Goal: Task Accomplishment & Management: Manage account settings

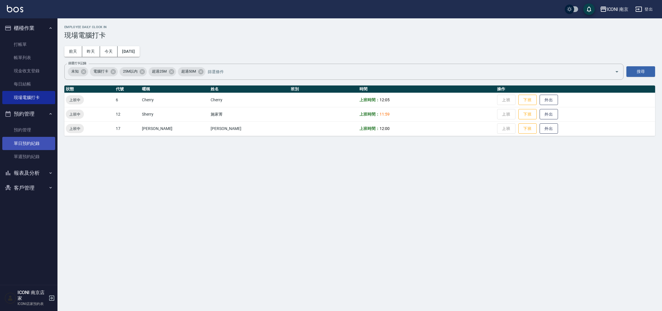
click at [48, 142] on link "單日預約紀錄" at bounding box center [28, 143] width 53 height 13
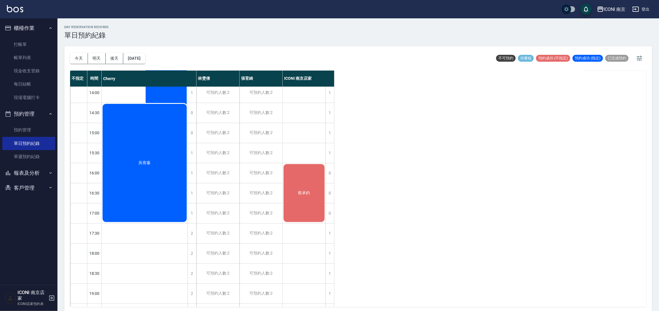
scroll to position [172, 0]
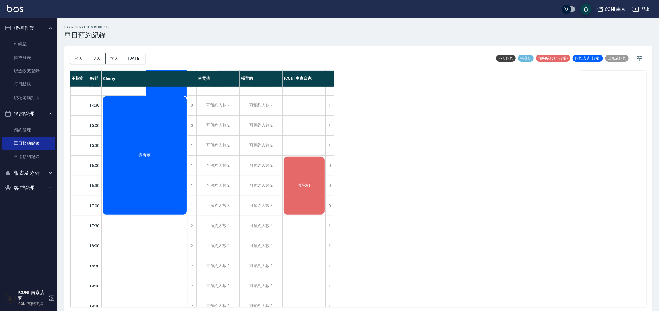
click at [303, 195] on div "蔡承鈞" at bounding box center [304, 186] width 43 height 60
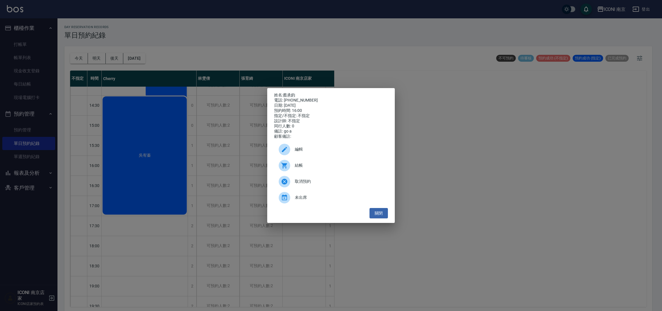
click at [233, 159] on div "姓名: [PERSON_NAME] 電話: [PHONE_NUMBER] 日期: [DATE] 預約時間: 16:00 指定/不指定: 不指定 設計師: 不指…" at bounding box center [331, 155] width 662 height 311
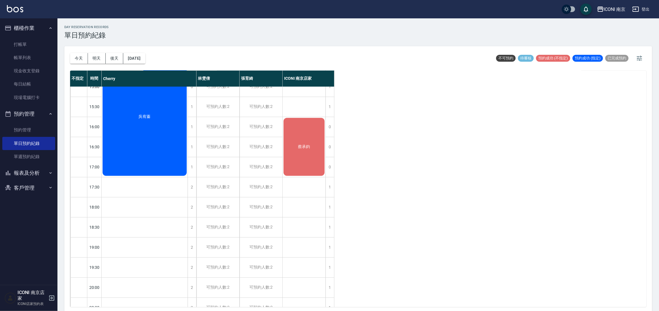
scroll to position [229, 0]
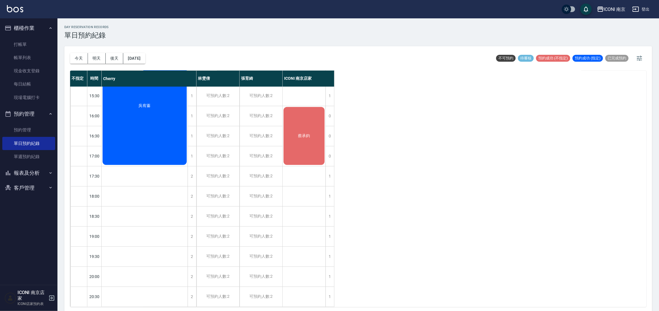
click at [156, 117] on div "吳宥蓁" at bounding box center [145, 106] width 86 height 120
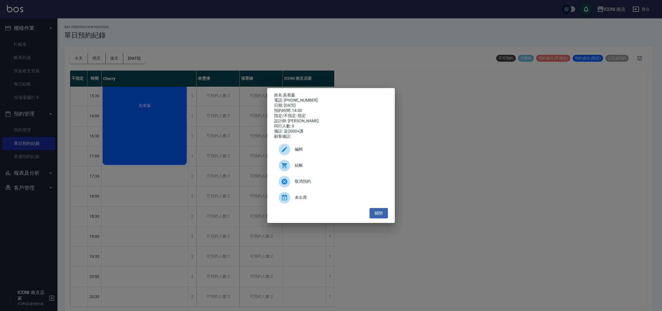
click at [221, 183] on div "姓名: [PERSON_NAME] 電話: [PHONE_NUMBER] 日期: [DATE] 預約時間: 14:30 指定/不指定: 指定 設計師: [PE…" at bounding box center [331, 155] width 662 height 311
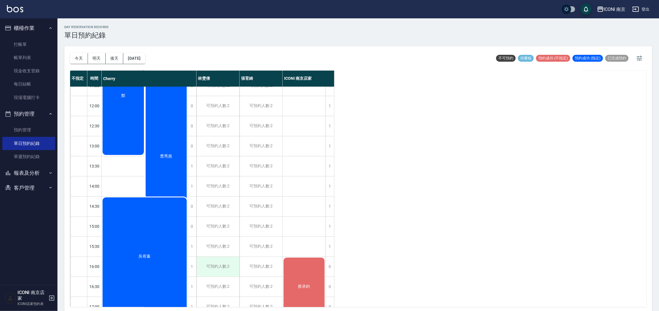
scroll to position [56, 0]
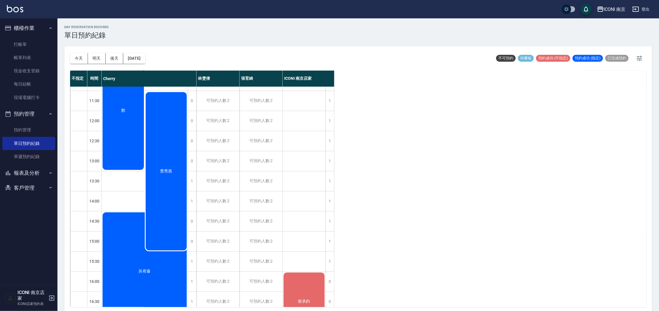
click at [168, 175] on div "曹秀惠" at bounding box center [166, 171] width 43 height 160
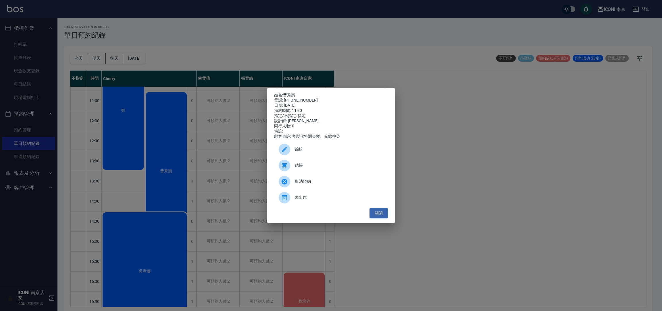
click at [235, 145] on div "姓名: [PERSON_NAME] 電話: [PHONE_NUMBER] 日期: [DATE] 預約時間: 11:30 指定/不指定: 指定 設計師: [PE…" at bounding box center [331, 155] width 662 height 311
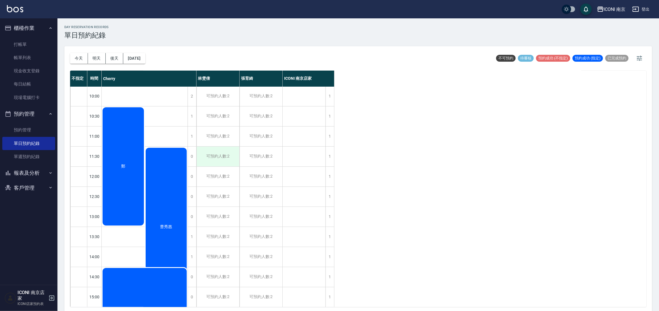
scroll to position [0, 0]
click at [136, 151] on div "鄭" at bounding box center [123, 167] width 43 height 120
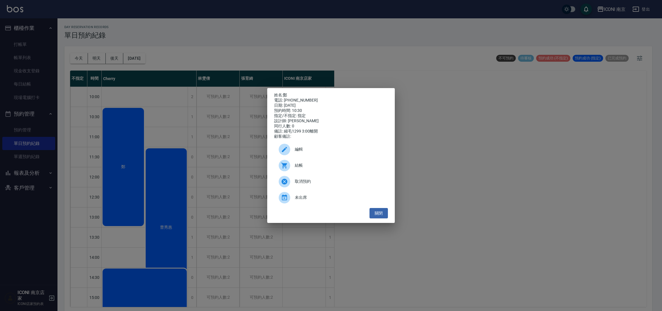
click at [261, 142] on div "姓名: 鄭 電話: [PHONE_NUMBER] 日期: [DATE] 預約時間: 10:30 指定/不指定: 指定 設計師: [PERSON_NAME] 同…" at bounding box center [331, 155] width 662 height 311
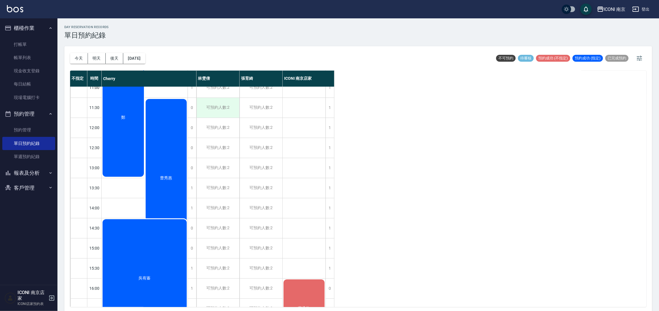
scroll to position [129, 0]
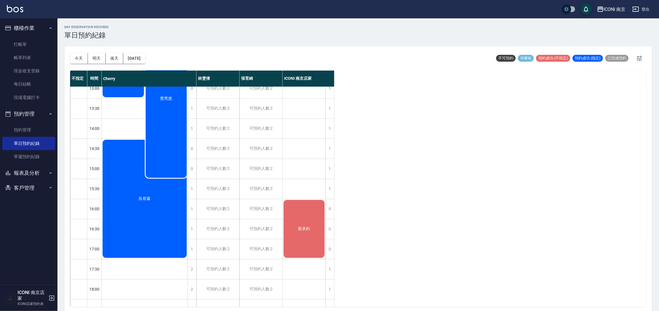
click at [158, 107] on div "曹秀惠" at bounding box center [166, 99] width 43 height 160
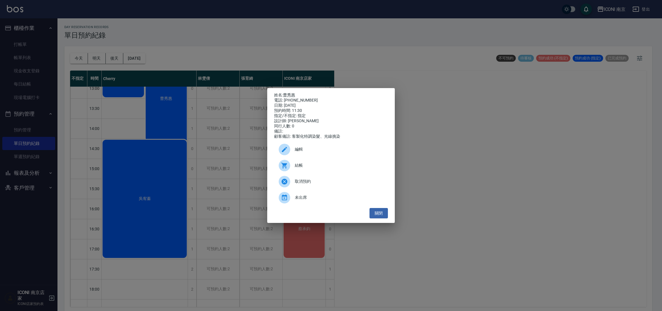
click at [214, 120] on div "姓名: [PERSON_NAME] 電話: [PHONE_NUMBER] 日期: [DATE] 預約時間: 11:30 指定/不指定: 指定 設計師: [PE…" at bounding box center [331, 155] width 662 height 311
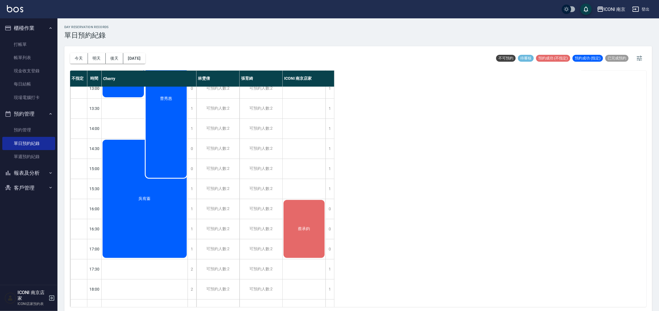
click at [151, 159] on div "曹秀惠" at bounding box center [166, 99] width 43 height 160
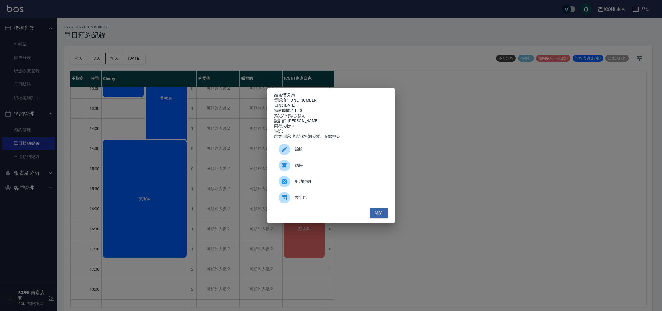
click at [149, 159] on div "姓名: [PERSON_NAME] 電話: [PHONE_NUMBER] 日期: [DATE] 預約時間: 11:30 指定/不指定: 指定 設計師: [PE…" at bounding box center [331, 155] width 662 height 311
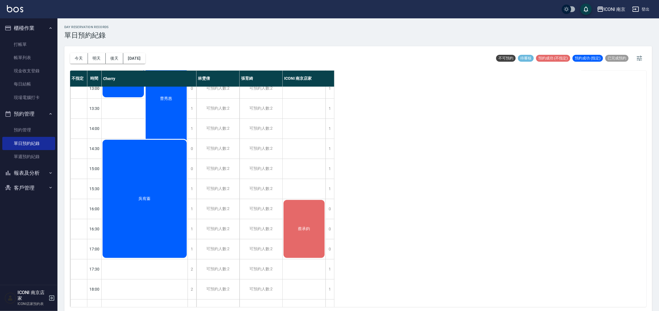
click at [124, 159] on div "吳宥蓁" at bounding box center [145, 199] width 86 height 120
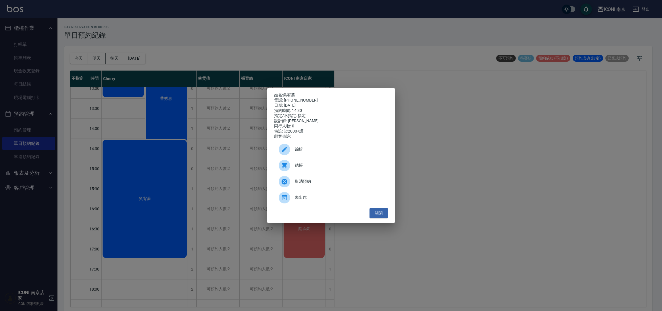
click at [216, 136] on div "姓名: [PERSON_NAME] 電話: [PHONE_NUMBER] 日期: [DATE] 預約時間: 14:30 指定/不指定: 指定 設計師: [PE…" at bounding box center [331, 155] width 662 height 311
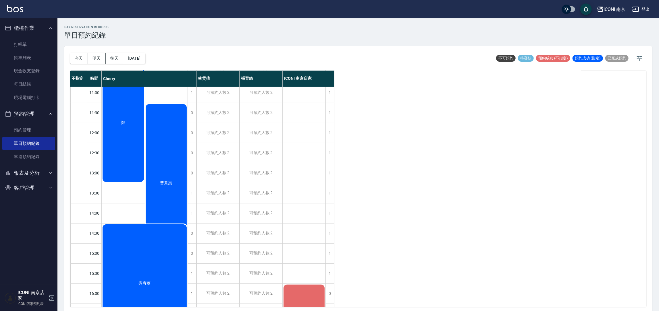
scroll to position [0, 0]
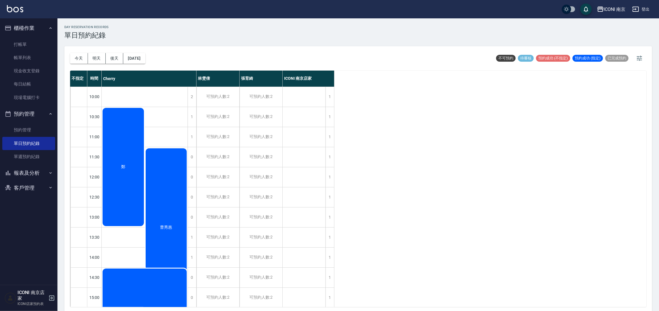
click at [123, 145] on div "鄭" at bounding box center [123, 167] width 43 height 120
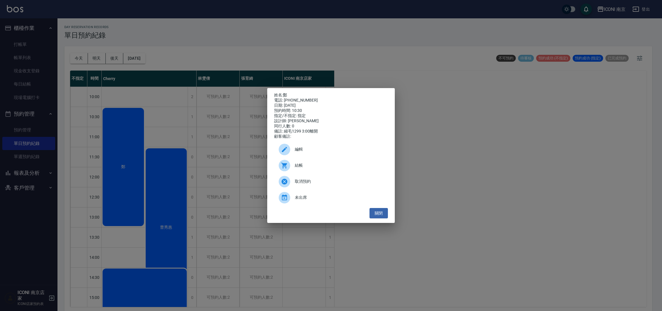
drag, startPoint x: 173, startPoint y: 122, endPoint x: 170, endPoint y: 128, distance: 6.0
click at [174, 124] on div "姓名: 鄭 電話: [PHONE_NUMBER] 日期: [DATE] 預約時間: 10:30 指定/不指定: 指定 設計師: [PERSON_NAME] 同…" at bounding box center [331, 155] width 662 height 311
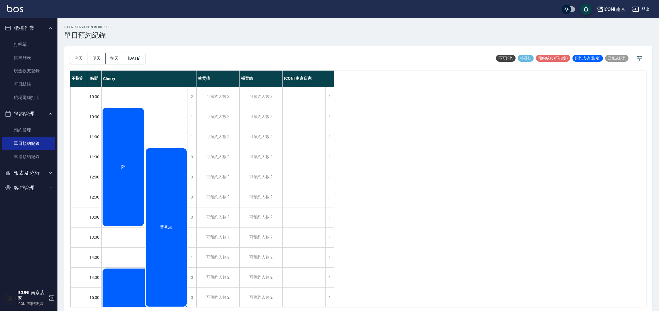
click at [170, 171] on div "曹秀惠" at bounding box center [166, 228] width 43 height 160
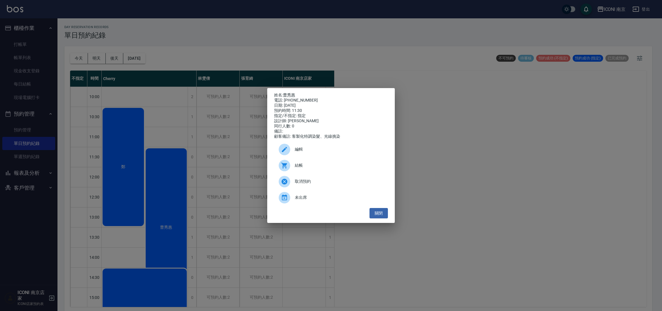
drag, startPoint x: 195, startPoint y: 128, endPoint x: 187, endPoint y: 134, distance: 10.6
click at [195, 129] on div "姓名: [PERSON_NAME] 電話: [PHONE_NUMBER] 日期: [DATE] 預約時間: 11:30 指定/不指定: 指定 設計師: [PE…" at bounding box center [331, 155] width 662 height 311
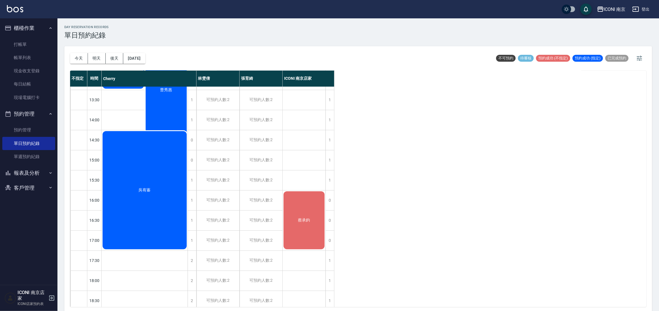
scroll to position [215, 0]
